Goal: Task Accomplishment & Management: Manage account settings

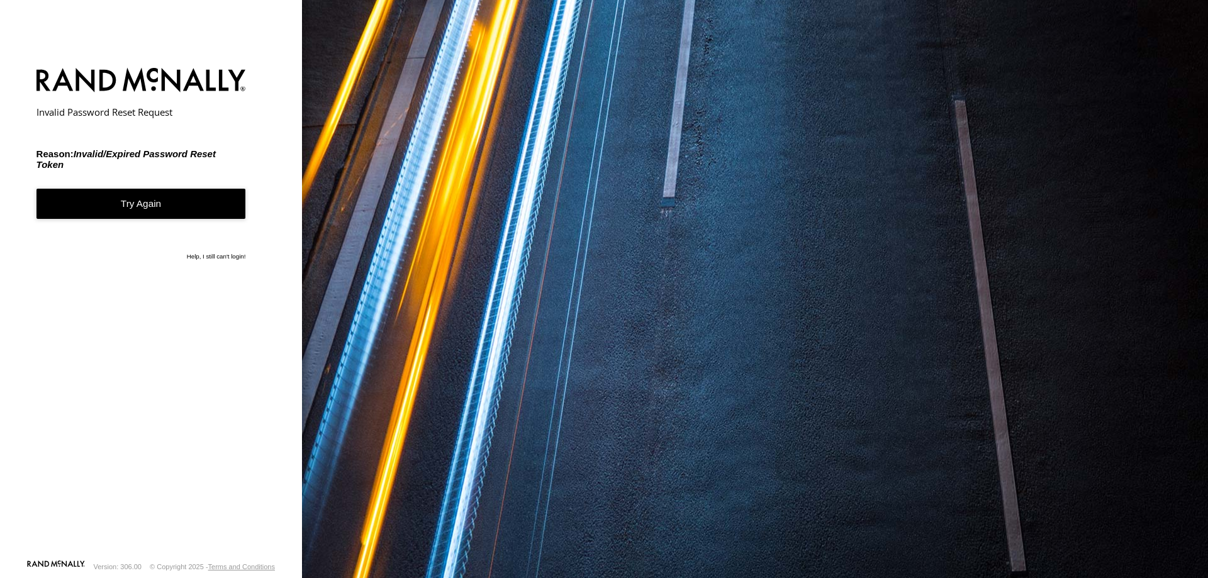
click at [147, 204] on link "Try Again" at bounding box center [140, 204] width 209 height 31
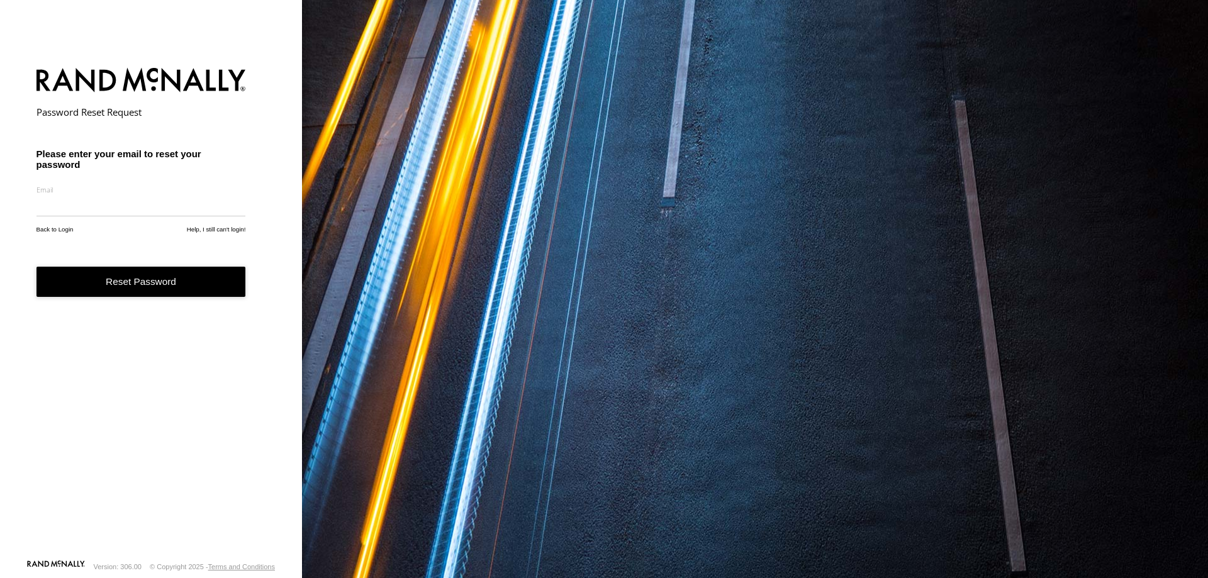
click at [135, 211] on input "email" at bounding box center [140, 205] width 209 height 23
type input "**********"
click at [133, 282] on button "Reset Password" at bounding box center [140, 282] width 209 height 31
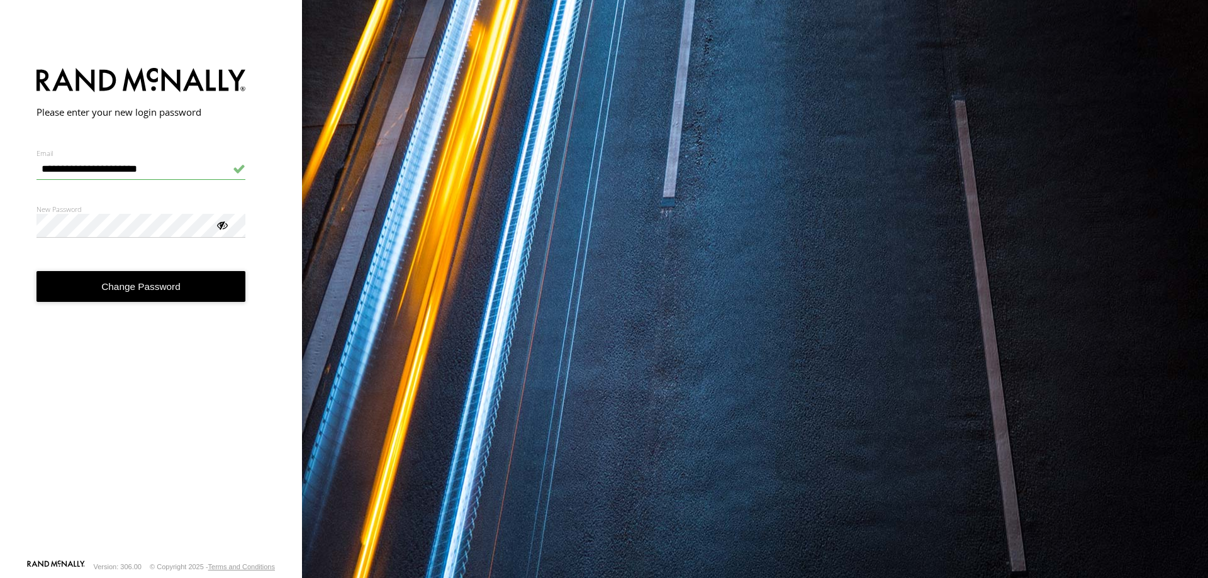
click at [108, 286] on button "Change Password" at bounding box center [140, 286] width 209 height 31
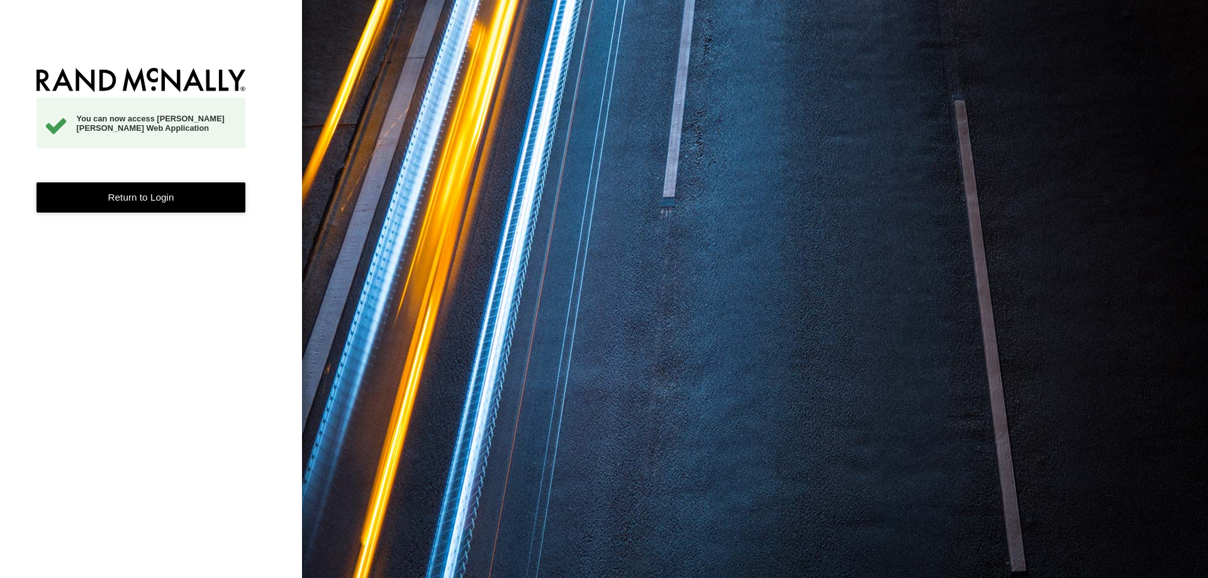
click at [123, 203] on link "Return to Login" at bounding box center [140, 197] width 209 height 31
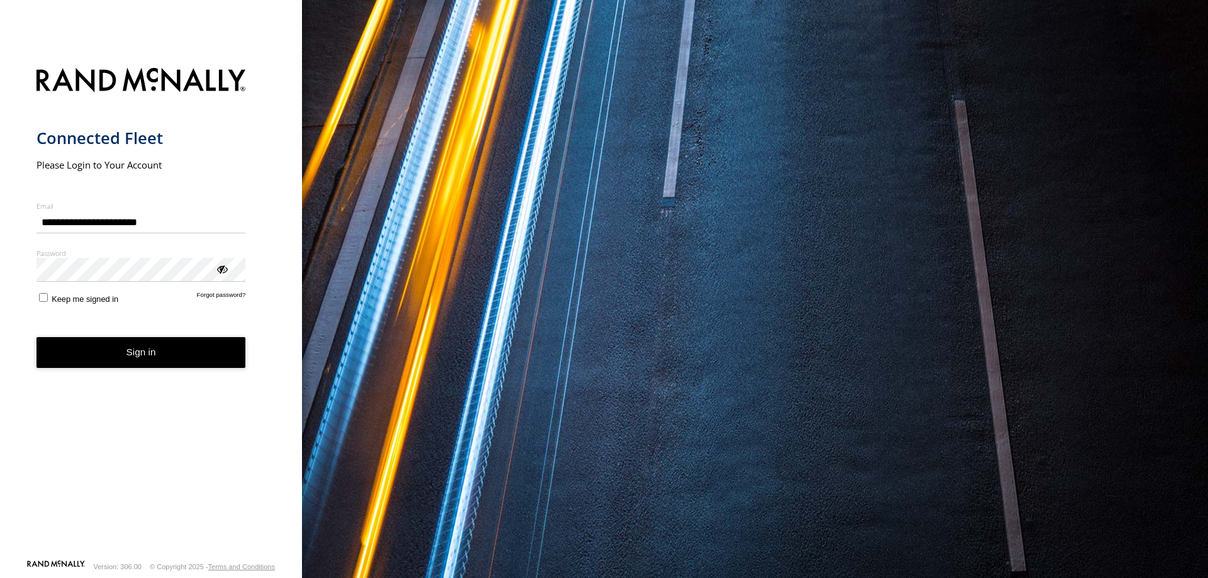
type input "**********"
click at [148, 353] on button "Sign in" at bounding box center [140, 352] width 209 height 31
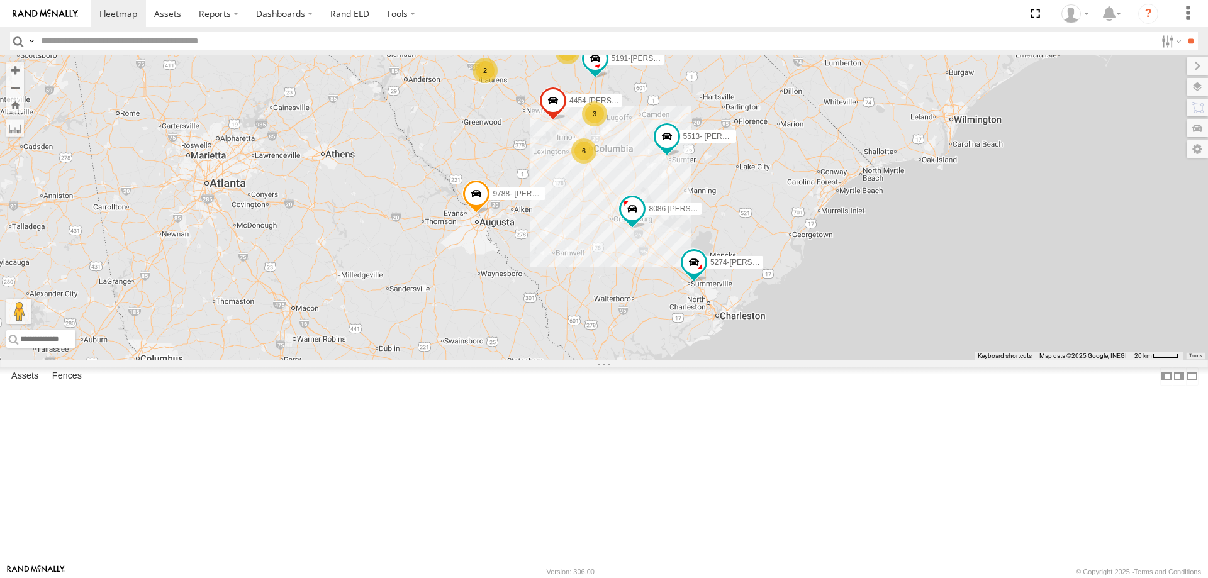
drag, startPoint x: 984, startPoint y: 459, endPoint x: 684, endPoint y: 354, distance: 318.5
click at [684, 354] on div "6 8409 Dennis 0843 chassis 843 2 2 3 5191-Frederick Brayboy 4454-Quan Green 551…" at bounding box center [604, 207] width 1208 height 305
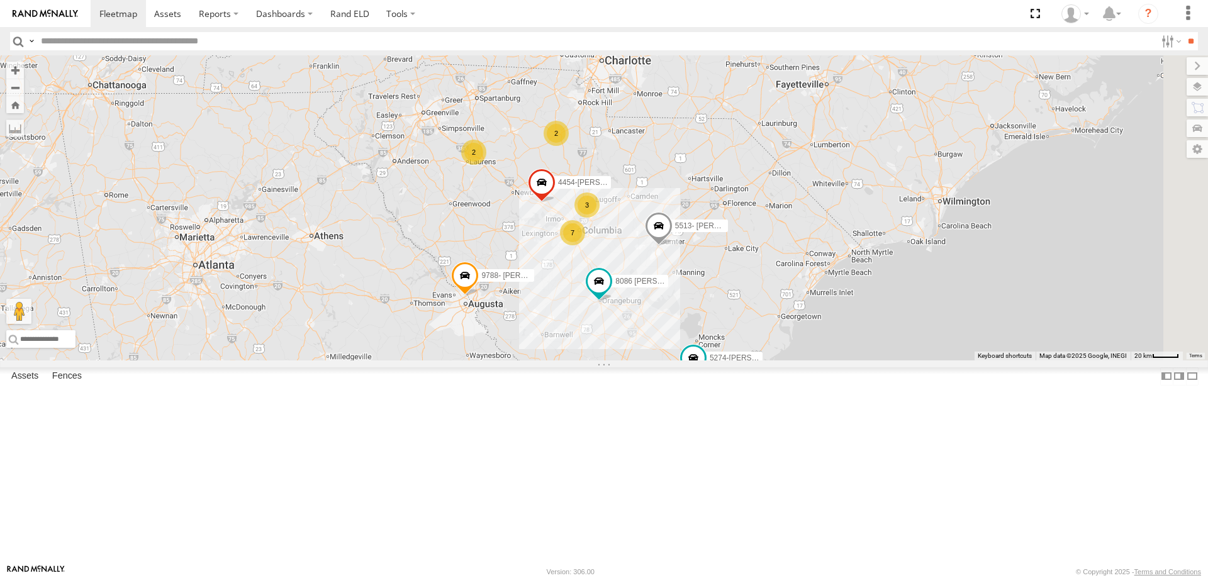
drag, startPoint x: 823, startPoint y: 289, endPoint x: 516, endPoint y: 274, distance: 306.7
click at [516, 274] on div "7 8409 Dennis 0843 chassis 843 2 2 3 4454-Quan Green 5513- Tevin Jacobs 8086 Ju…" at bounding box center [604, 207] width 1208 height 305
